Goal: Information Seeking & Learning: Learn about a topic

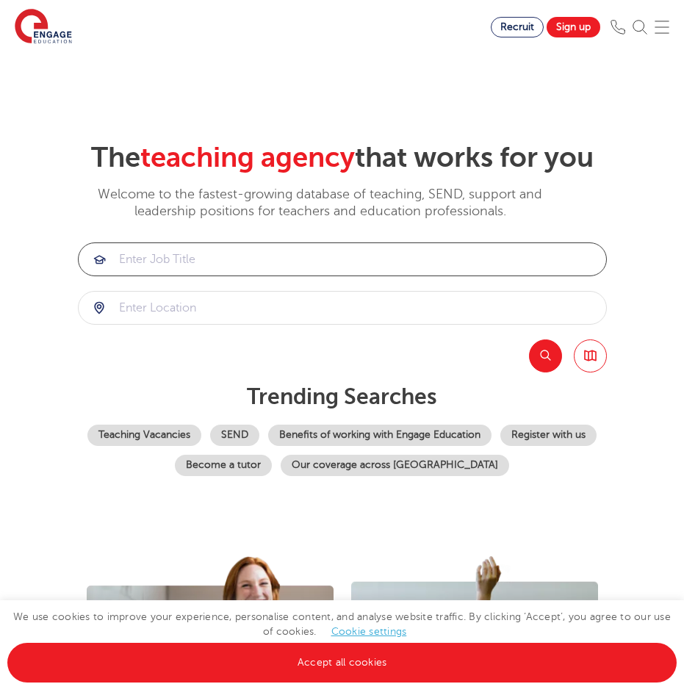
click at [256, 255] on input "search" at bounding box center [343, 259] width 528 height 32
type input "ESOL"
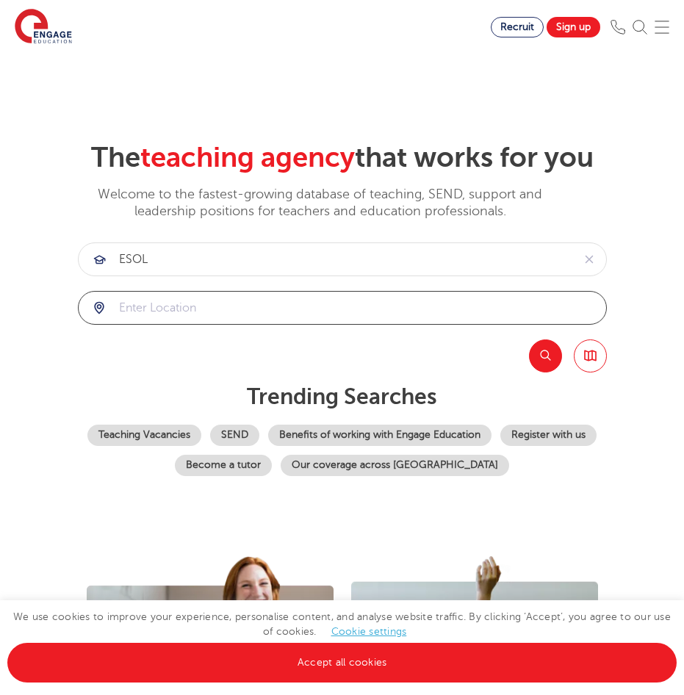
click at [205, 314] on input "search" at bounding box center [343, 308] width 528 height 32
type input "[GEOGRAPHIC_DATA]"
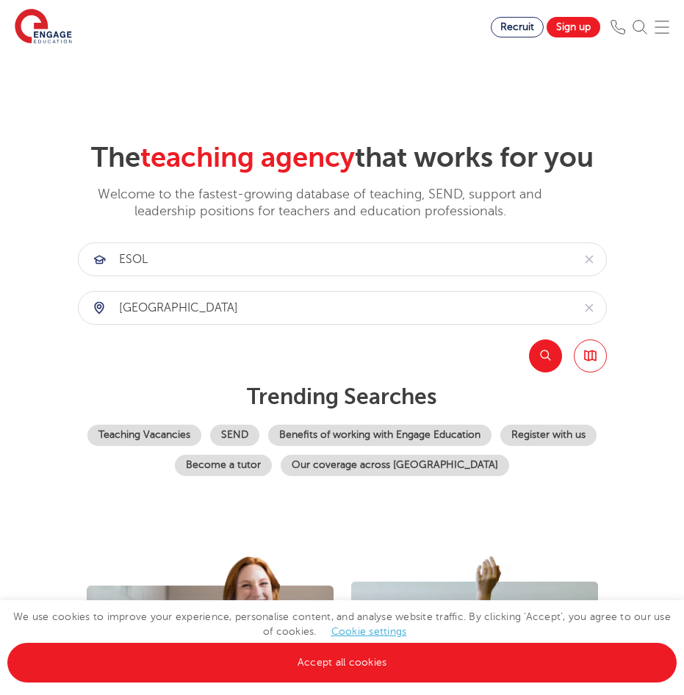
click at [553, 360] on button "Search" at bounding box center [545, 356] width 33 height 33
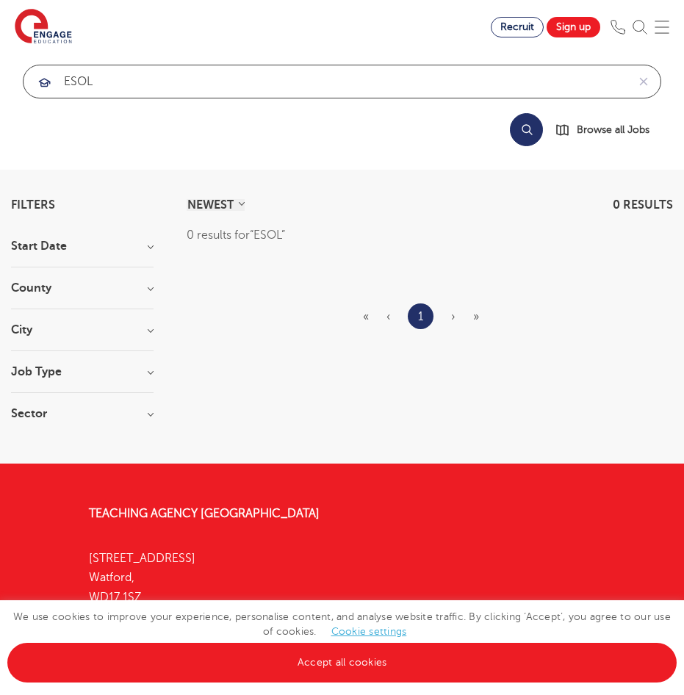
click at [144, 80] on input "ESOL" at bounding box center [325, 81] width 603 height 32
type input "E"
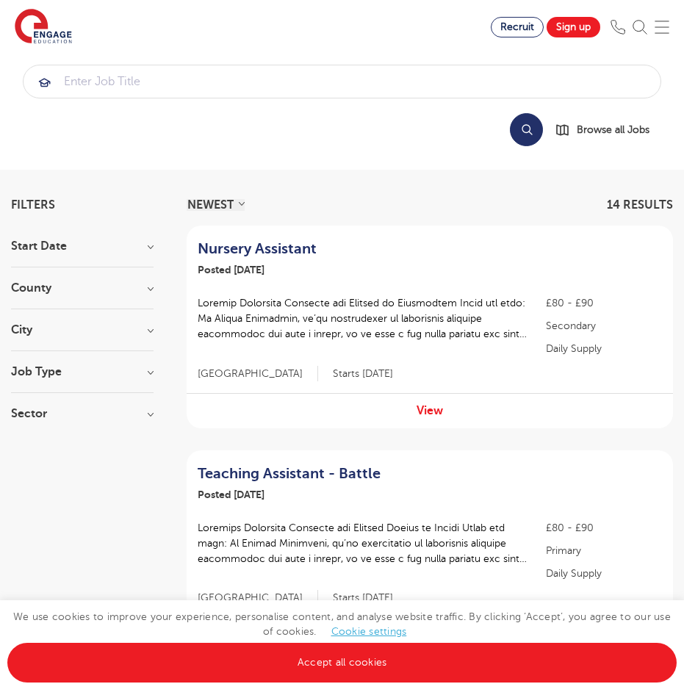
click at [326, 29] on section "Find jobs All vacancies We have one of the UK's largest database. and with hund…" at bounding box center [245, 27] width 491 height 54
